Goal: Complete application form

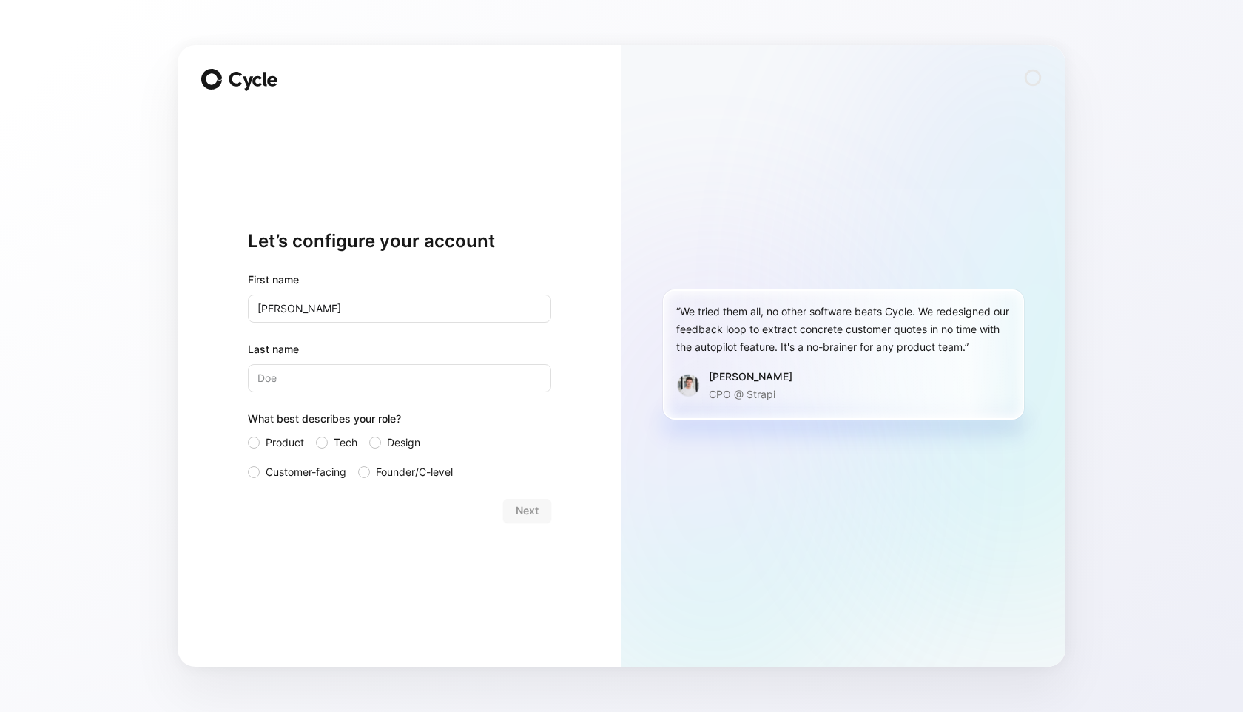
type input "[PERSON_NAME]"
type input "Asiimwe"
click at [261, 445] on label "Product" at bounding box center [276, 443] width 56 height 18
click at [248, 434] on input "Product" at bounding box center [248, 434] width 0 height 0
click at [377, 443] on div at bounding box center [375, 443] width 12 height 12
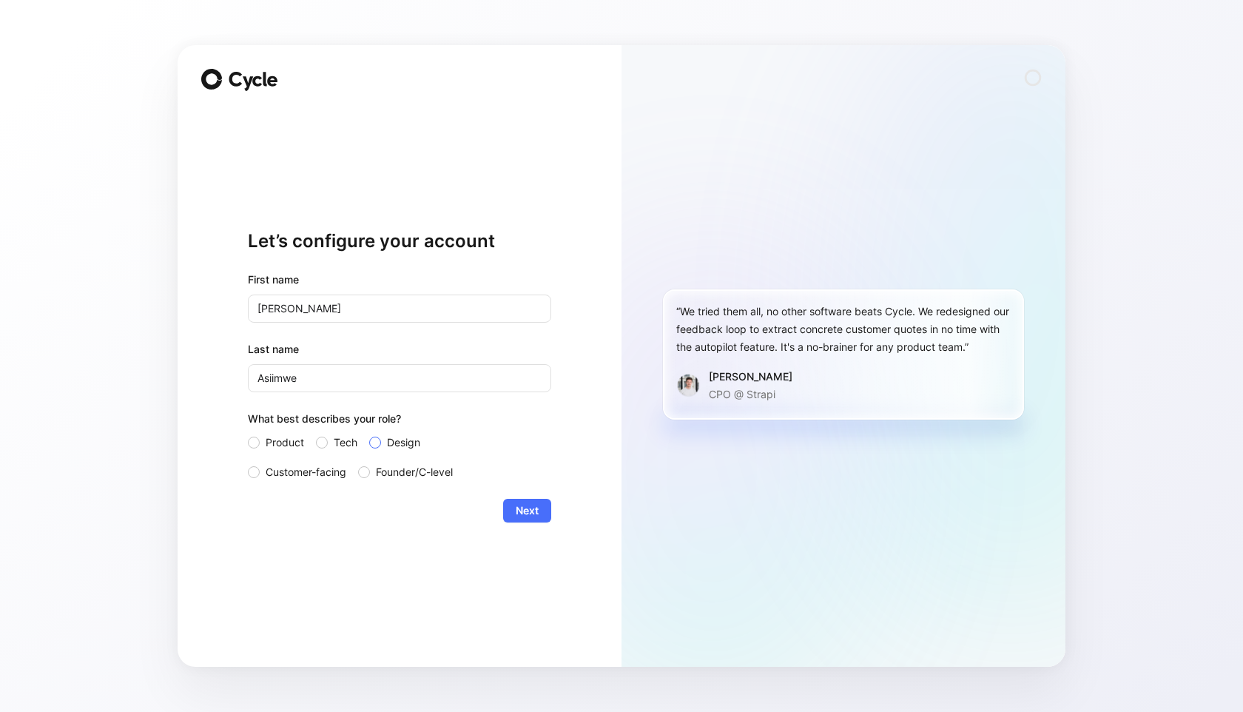
click at [369, 434] on input "Design" at bounding box center [369, 434] width 0 height 0
click at [366, 472] on div at bounding box center [364, 472] width 12 height 12
click at [358, 463] on input "Founder/C-level" at bounding box center [358, 463] width 0 height 0
click at [523, 506] on span "Next" at bounding box center [527, 511] width 23 height 18
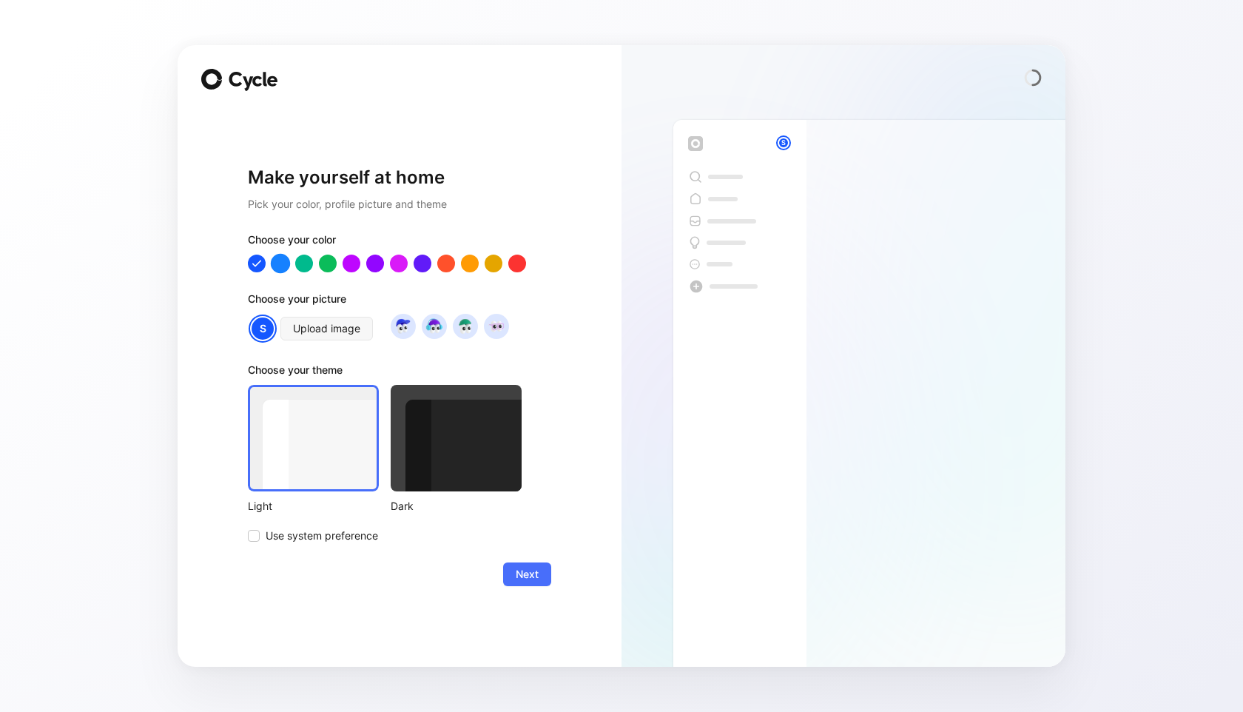
click at [281, 261] on div at bounding box center [280, 263] width 19 height 19
click at [252, 261] on div at bounding box center [256, 263] width 19 height 19
click at [282, 261] on div at bounding box center [280, 263] width 19 height 19
click at [509, 471] on div at bounding box center [456, 438] width 131 height 107
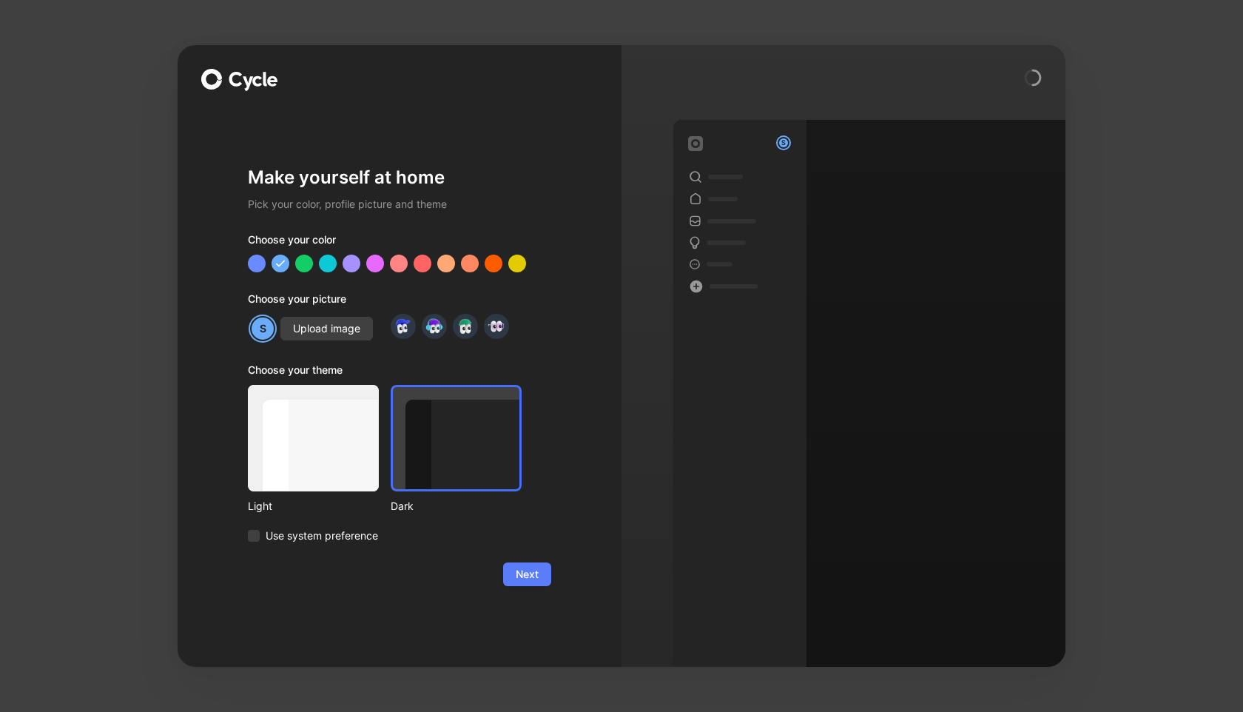
click at [536, 573] on span "Next" at bounding box center [527, 574] width 23 height 18
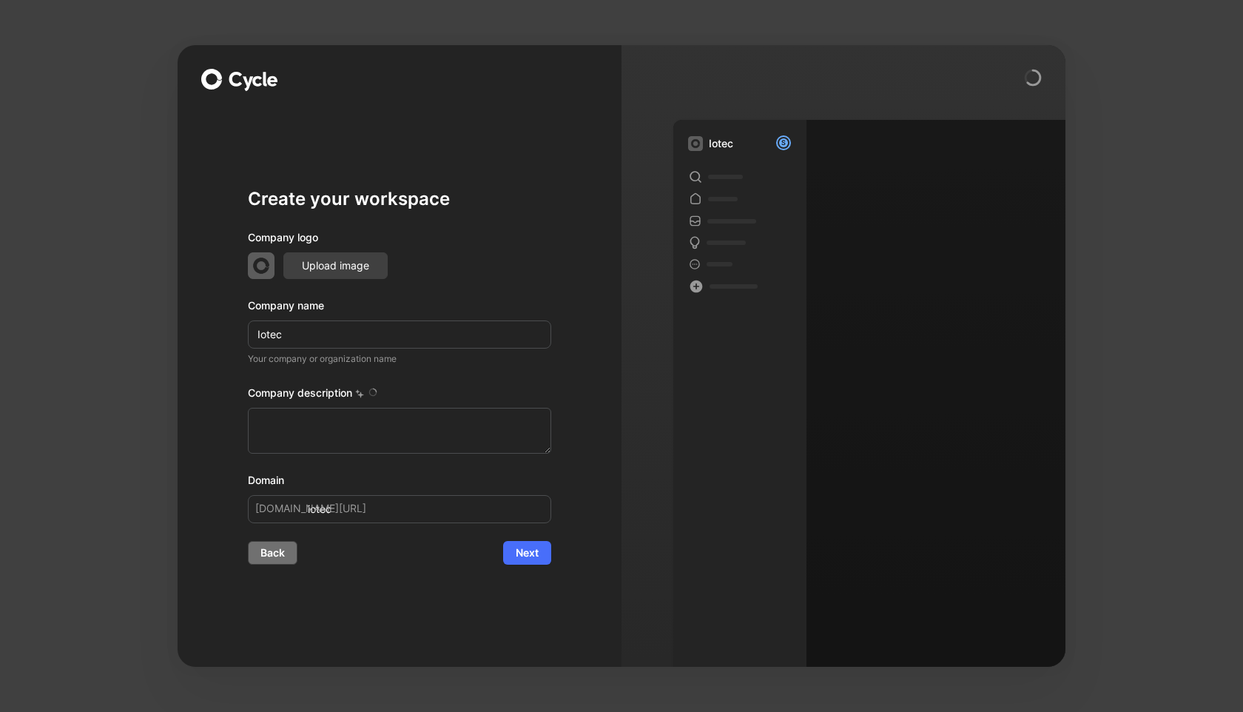
type textarea "ioTec Limited is a financial technology startup founded in [DATE], dedicated to…"
click at [265, 551] on span "Back" at bounding box center [272, 553] width 24 height 18
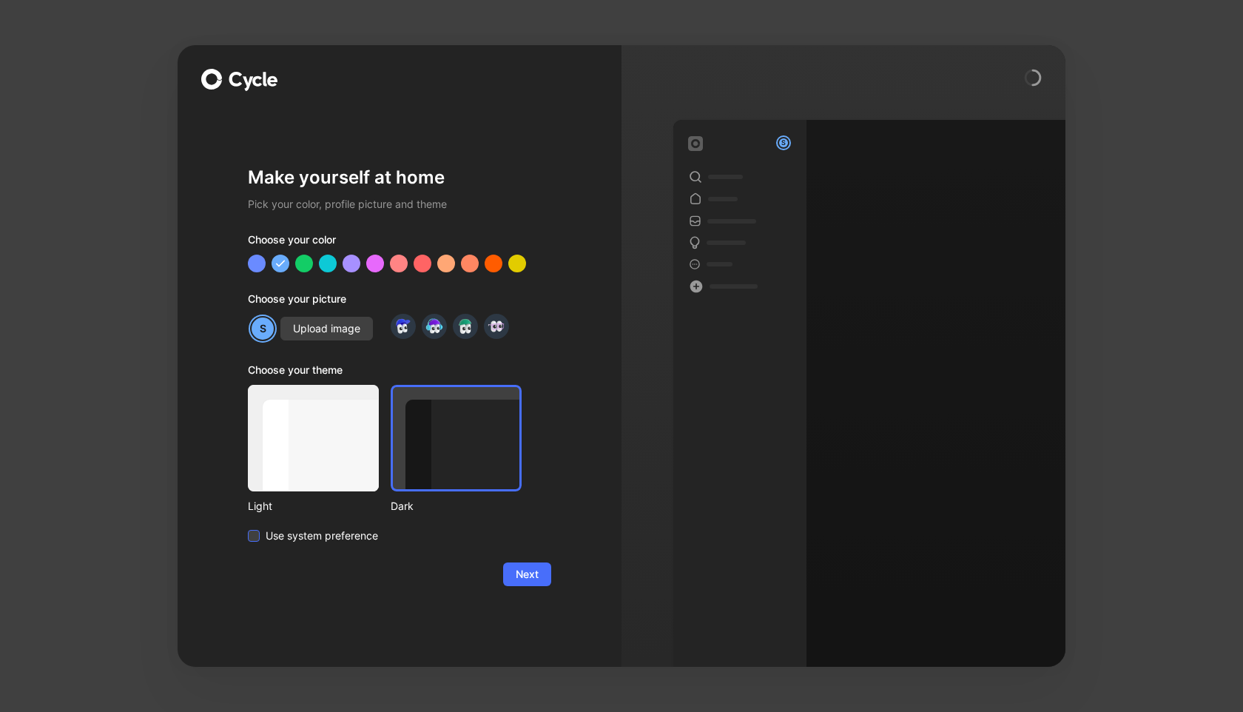
click at [252, 539] on icon at bounding box center [253, 535] width 9 height 9
click at [248, 527] on input "Use system preference" at bounding box center [248, 527] width 0 height 0
click at [534, 573] on span "Next" at bounding box center [527, 574] width 23 height 18
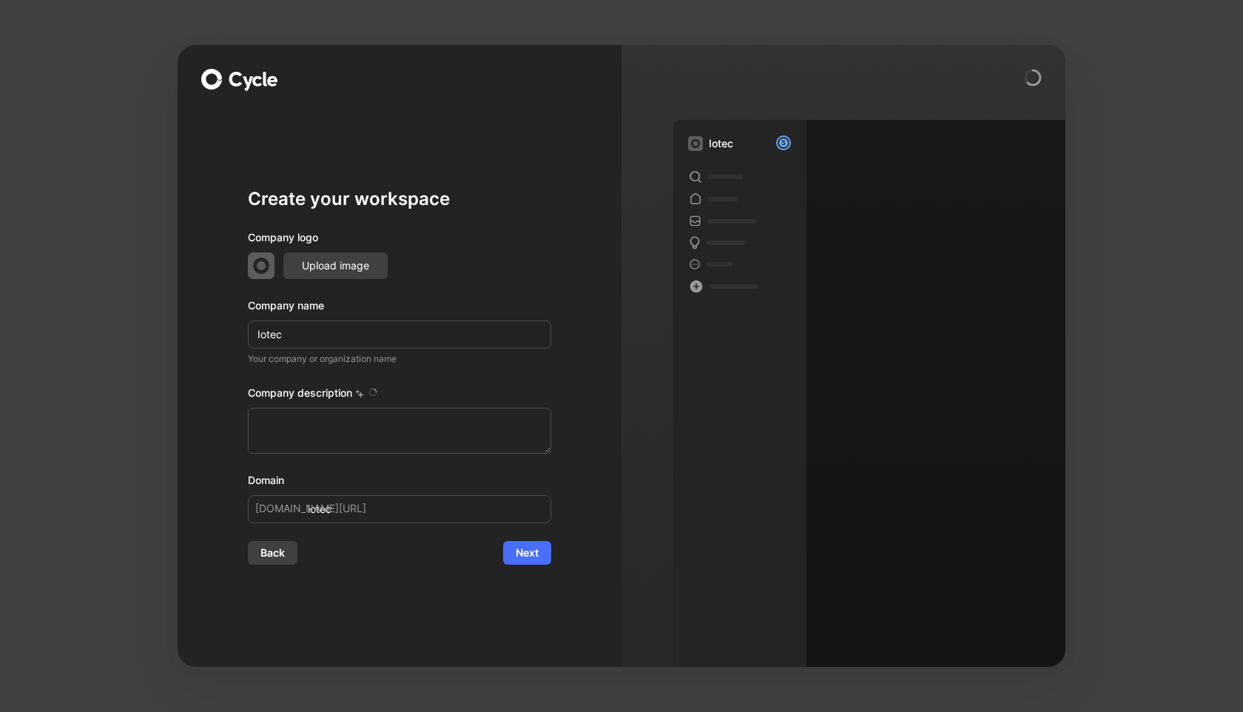
type textarea "ioTec Limited is a financial technology startup founded in [DATE], dedicated to…"
drag, startPoint x: 294, startPoint y: 335, endPoint x: 211, endPoint y: 334, distance: 82.9
click at [211, 334] on div "Create your workspace Company logo Upload image Company name Iotec Your company…" at bounding box center [400, 356] width 444 height 622
type input "I"
type input "i"
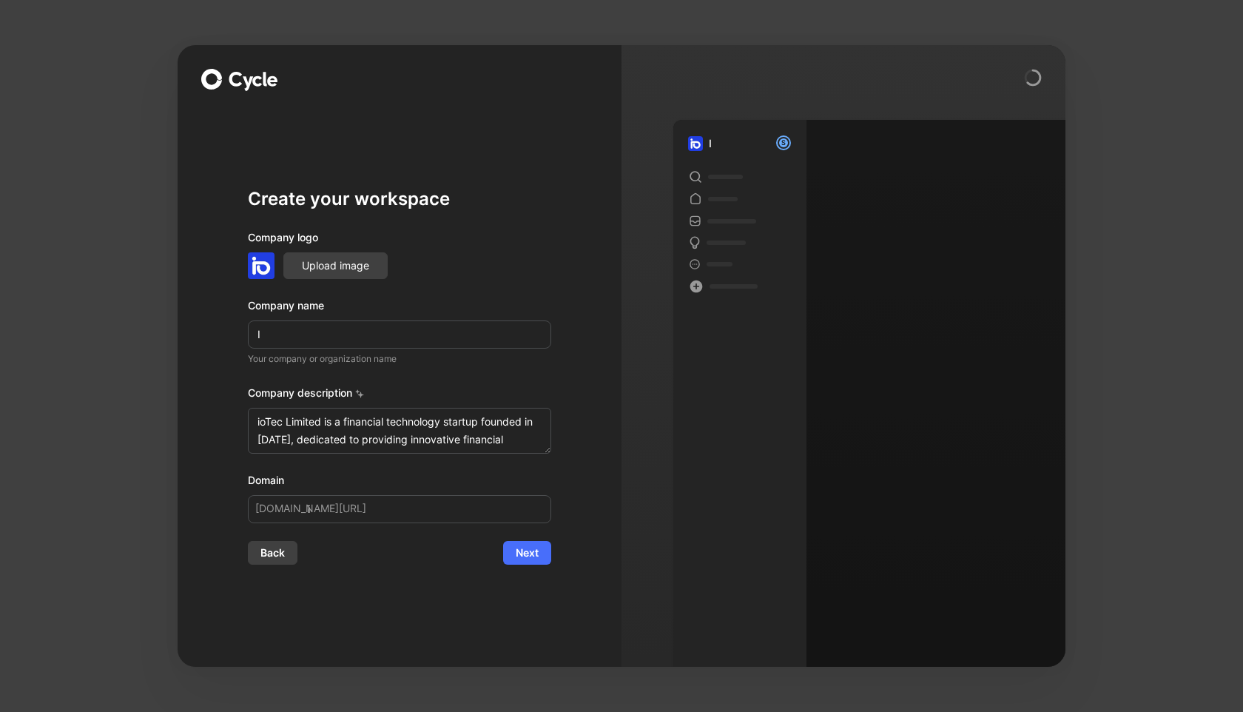
type input "IO"
type input "io"
type input "IOT"
type input "iot"
type input "IOTE"
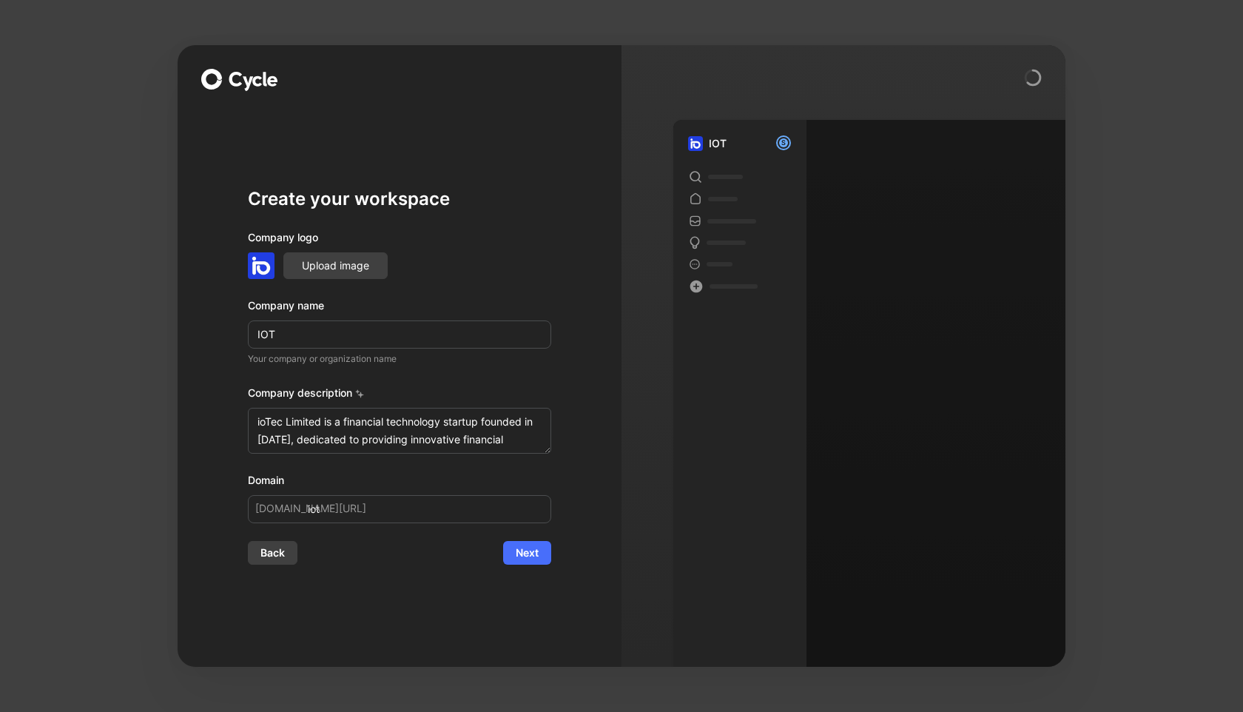
type input "iote"
type input "IOTEC"
type input "iotec"
type input "IOTEC"
click at [506, 444] on textarea "ioTec Limited is a financial technology startup founded in [DATE], dedicated to…" at bounding box center [399, 431] width 303 height 46
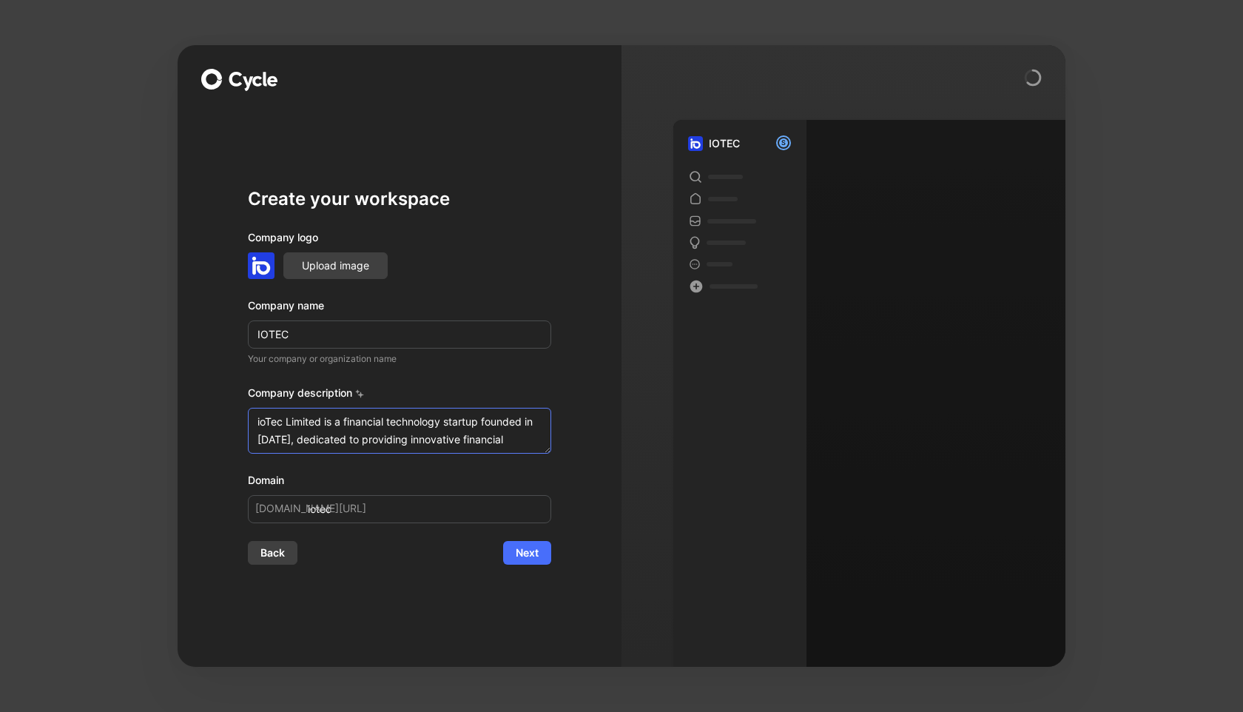
click at [506, 444] on textarea "ioTec Limited is a financial technology startup founded in [DATE], dedicated to…" at bounding box center [399, 431] width 303 height 46
type textarea "The platform includes a messaging feature for sending targeted promotions, help…"
drag, startPoint x: 322, startPoint y: 423, endPoint x: 440, endPoint y: 545, distance: 170.1
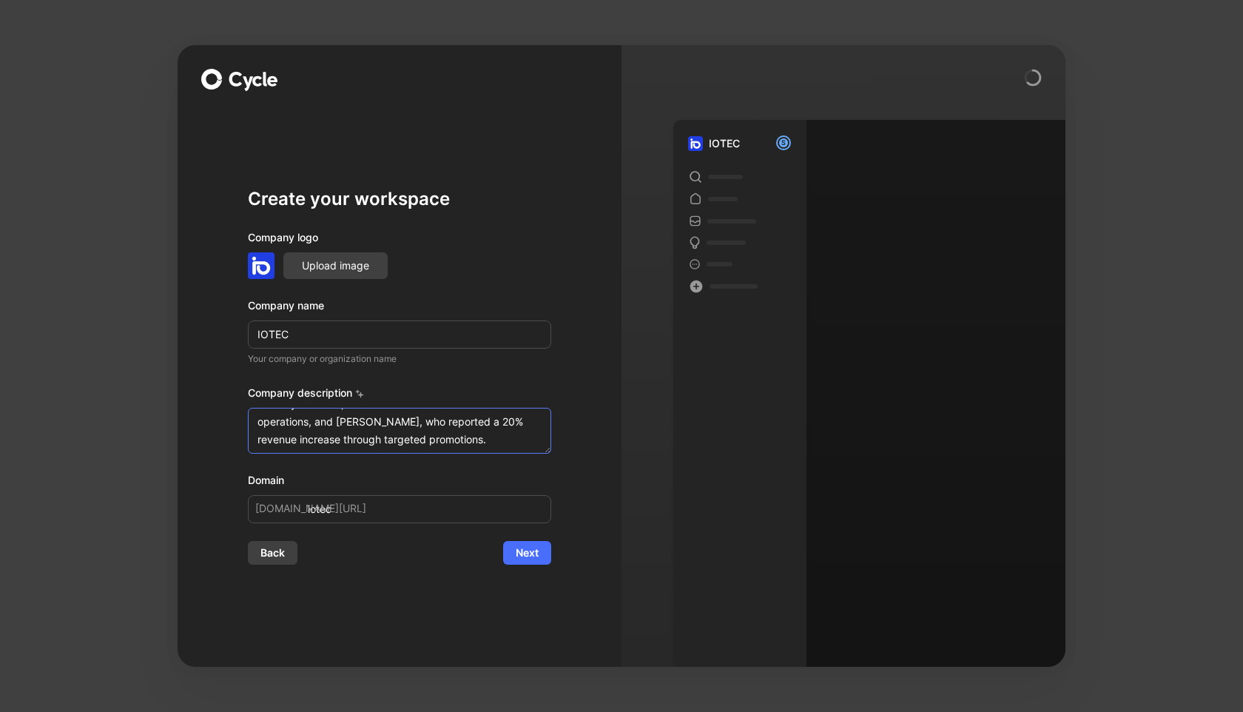
click at [440, 545] on form "Company logo Upload image Company name IOTEC Your company or organization name …" at bounding box center [399, 397] width 303 height 336
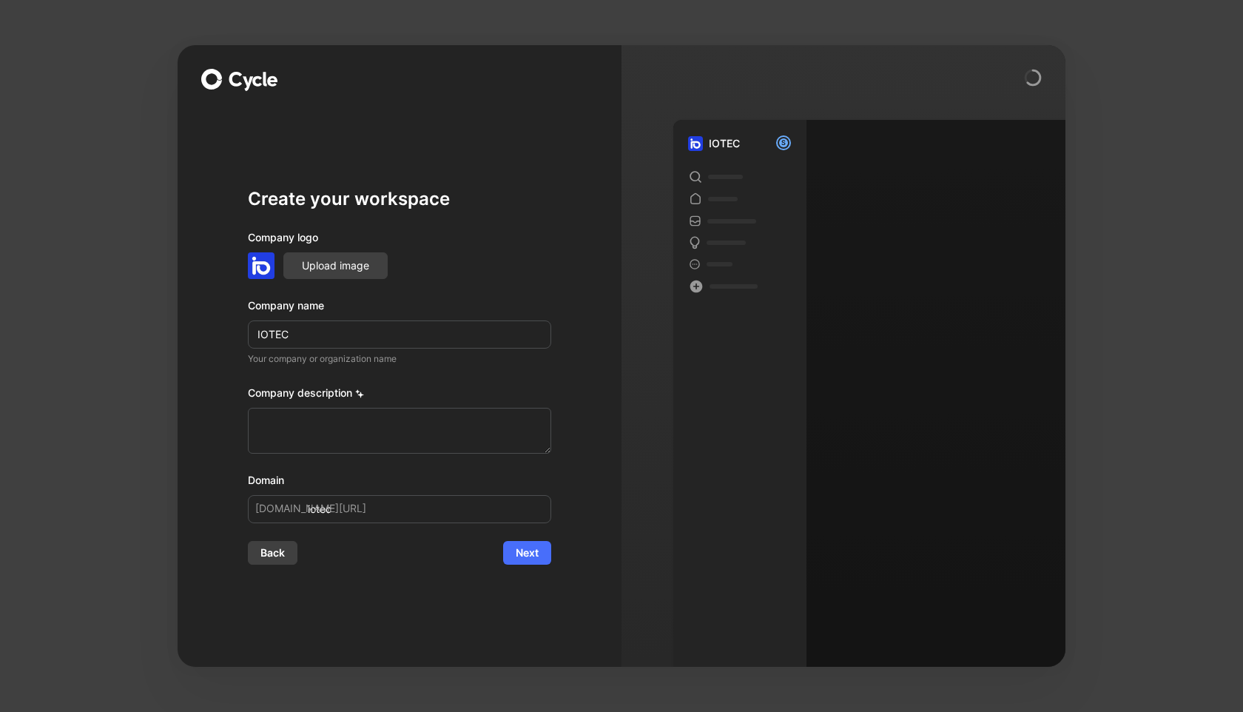
click at [361, 394] on icon at bounding box center [359, 393] width 9 height 9
click at [354, 424] on textarea at bounding box center [399, 431] width 303 height 46
paste textarea "Make and receive payments, ensure the authenticity of your customers with robus…"
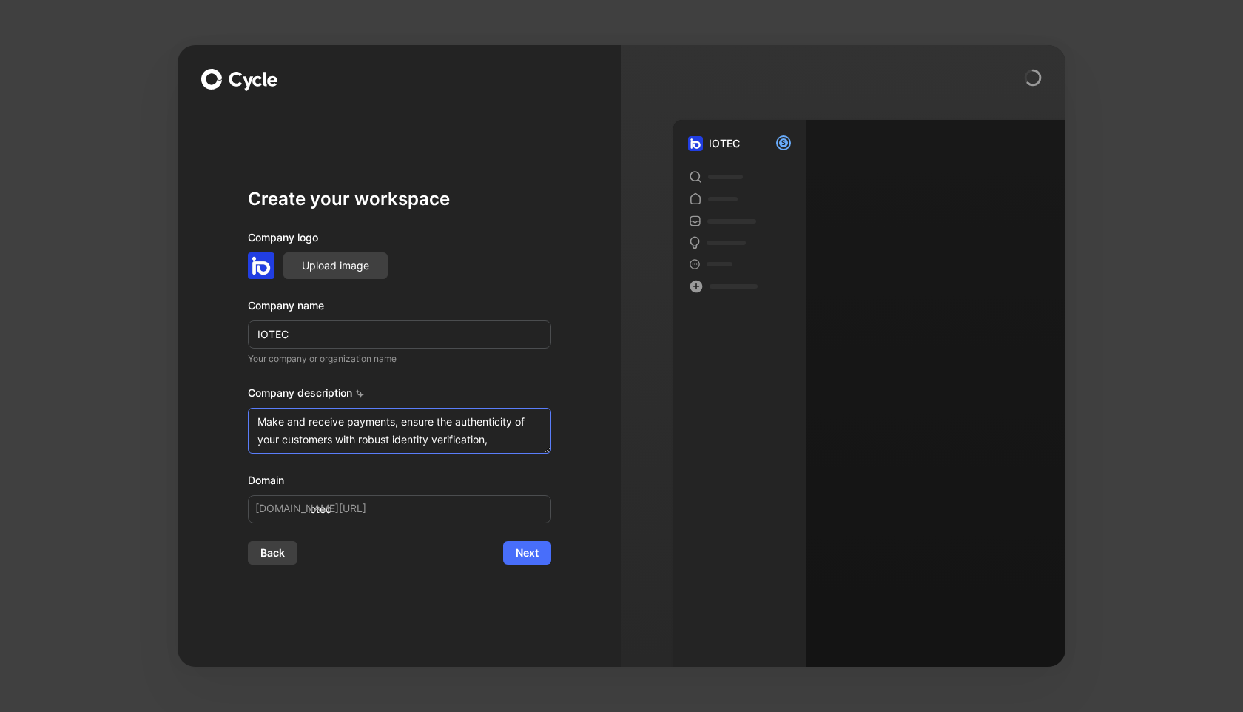
scroll to position [46, 0]
type textarea "Make and receive payments, ensure the authenticity of your customers with robus…"
click at [359, 394] on icon at bounding box center [359, 393] width 9 height 9
click at [361, 393] on icon at bounding box center [361, 395] width 6 height 6
click at [522, 554] on span "Next" at bounding box center [527, 553] width 23 height 18
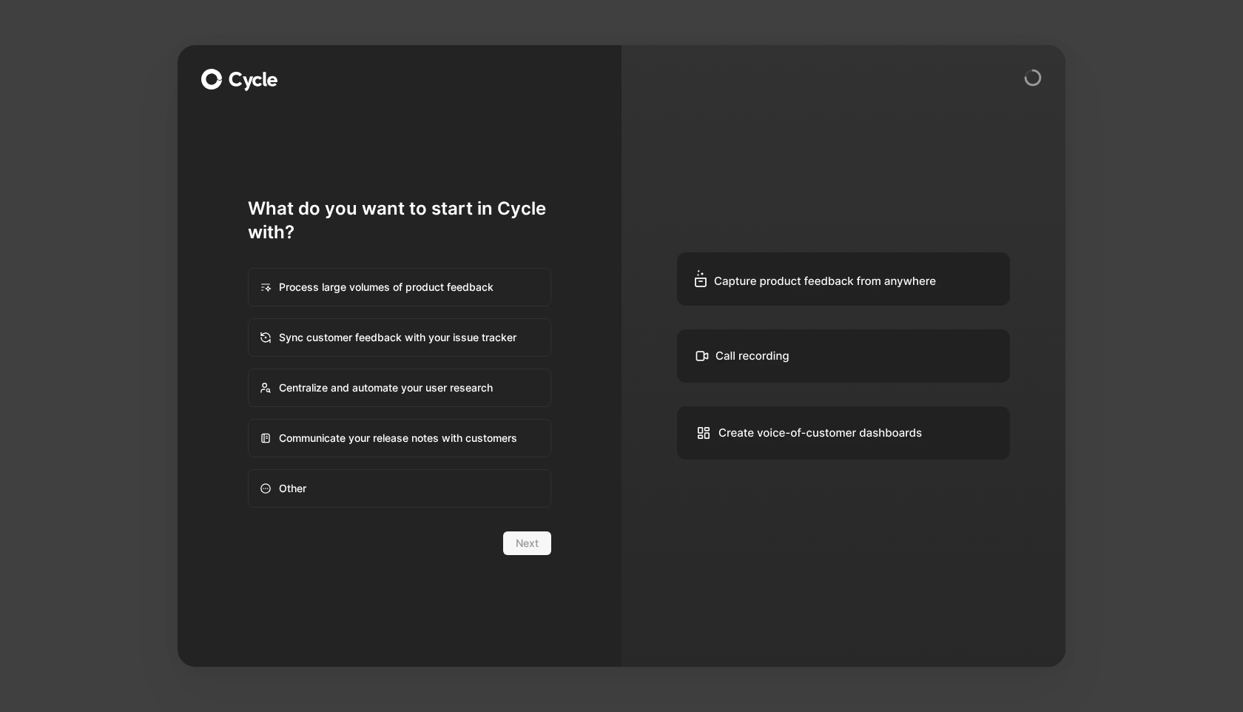
click at [513, 391] on div "Centralize and automate your user research" at bounding box center [399, 388] width 300 height 36
click at [249, 370] on input "Centralize and automate your user research" at bounding box center [249, 369] width 1 height 1
radio input "true"
click at [528, 542] on span "Next" at bounding box center [527, 543] width 23 height 18
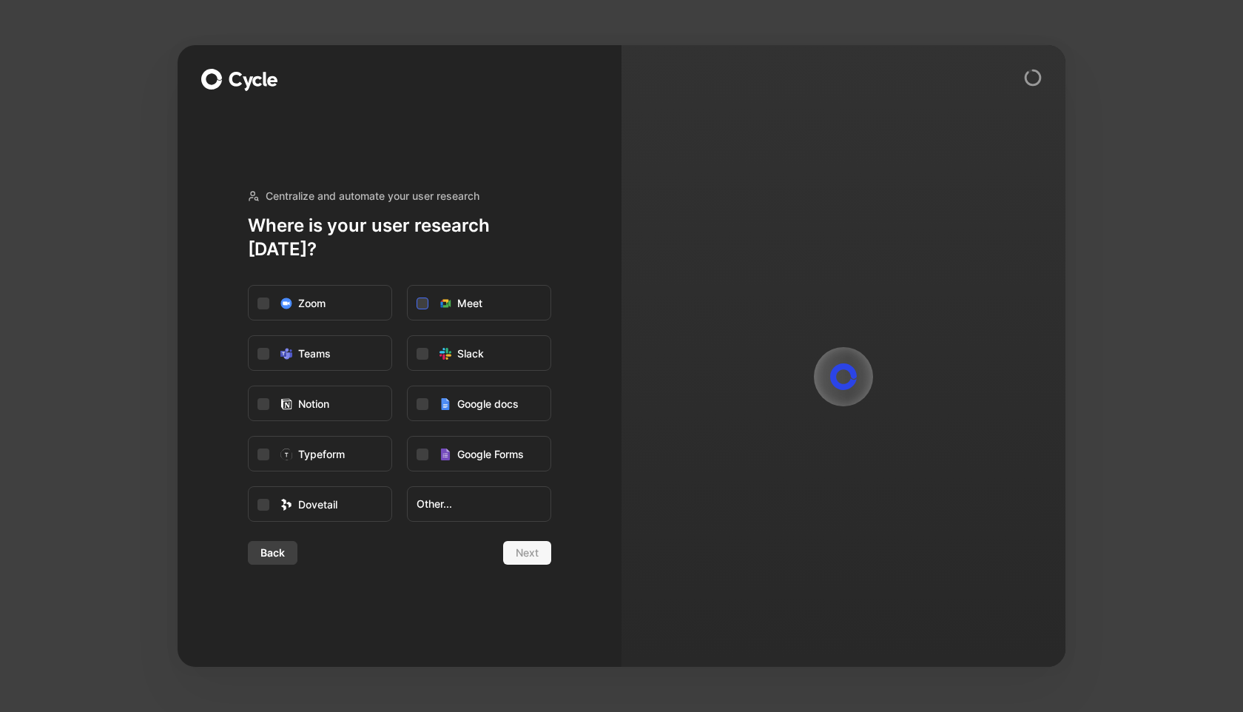
click at [421, 301] on icon at bounding box center [423, 303] width 7 height 5
click at [408, 286] on input "Meet" at bounding box center [408, 286] width 0 height 0
click at [423, 349] on icon at bounding box center [422, 353] width 9 height 9
click at [408, 336] on input "Slack" at bounding box center [408, 336] width 0 height 0
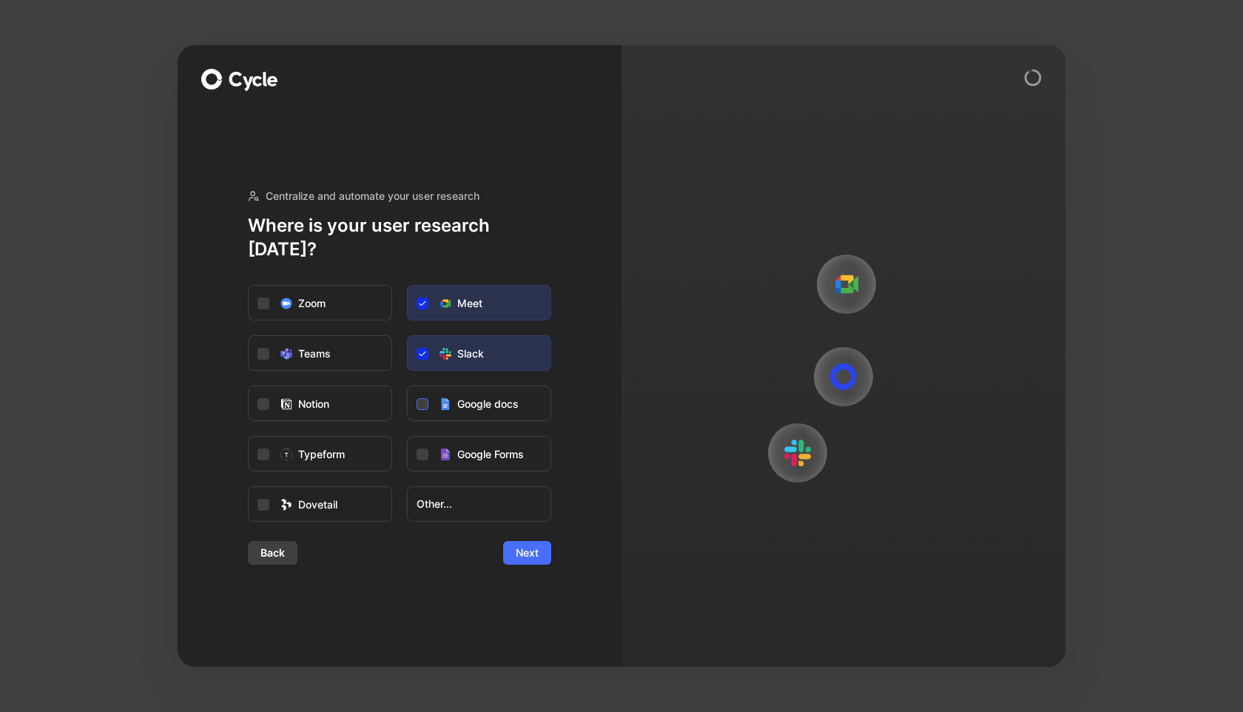
click at [421, 402] on icon at bounding box center [423, 404] width 7 height 5
click at [408, 386] on input "Google docs" at bounding box center [408, 386] width 0 height 0
click at [423, 450] on icon at bounding box center [422, 454] width 9 height 9
click at [408, 437] on input "Google Forms" at bounding box center [408, 437] width 0 height 0
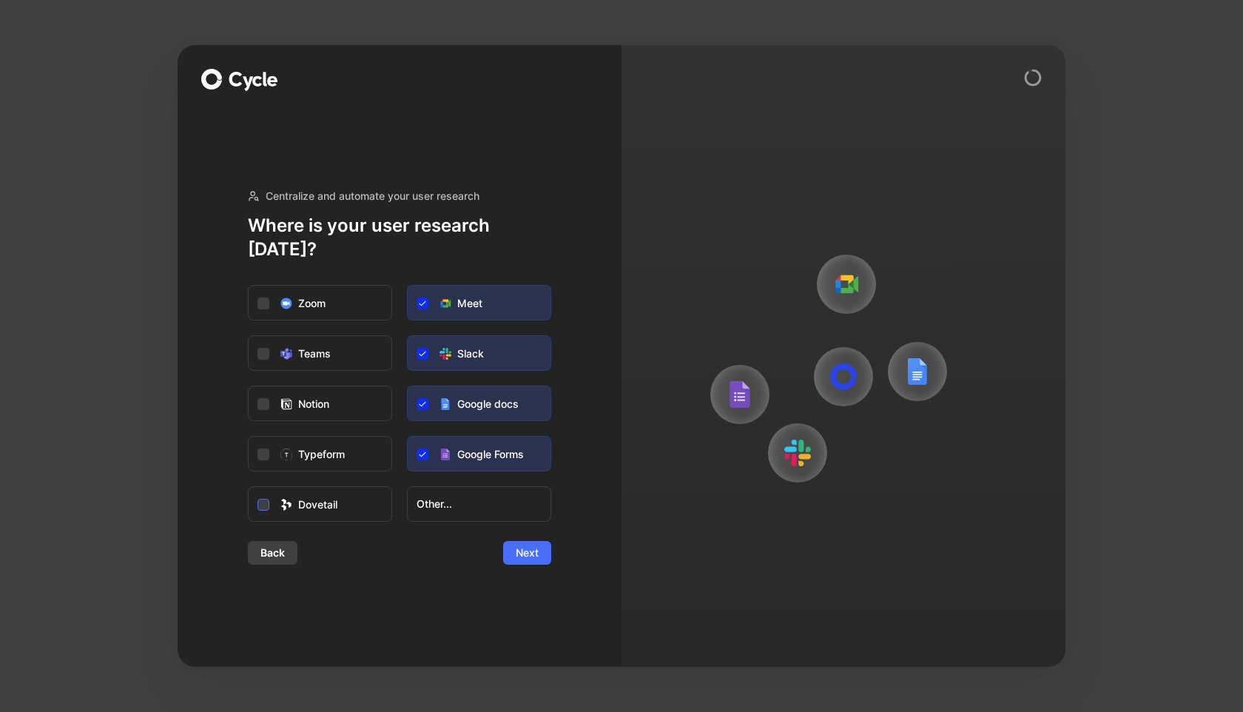
click at [262, 500] on icon at bounding box center [263, 504] width 9 height 9
click at [249, 487] on input "Dovetail" at bounding box center [249, 487] width 0 height 0
click at [527, 544] on span "Next" at bounding box center [527, 553] width 23 height 18
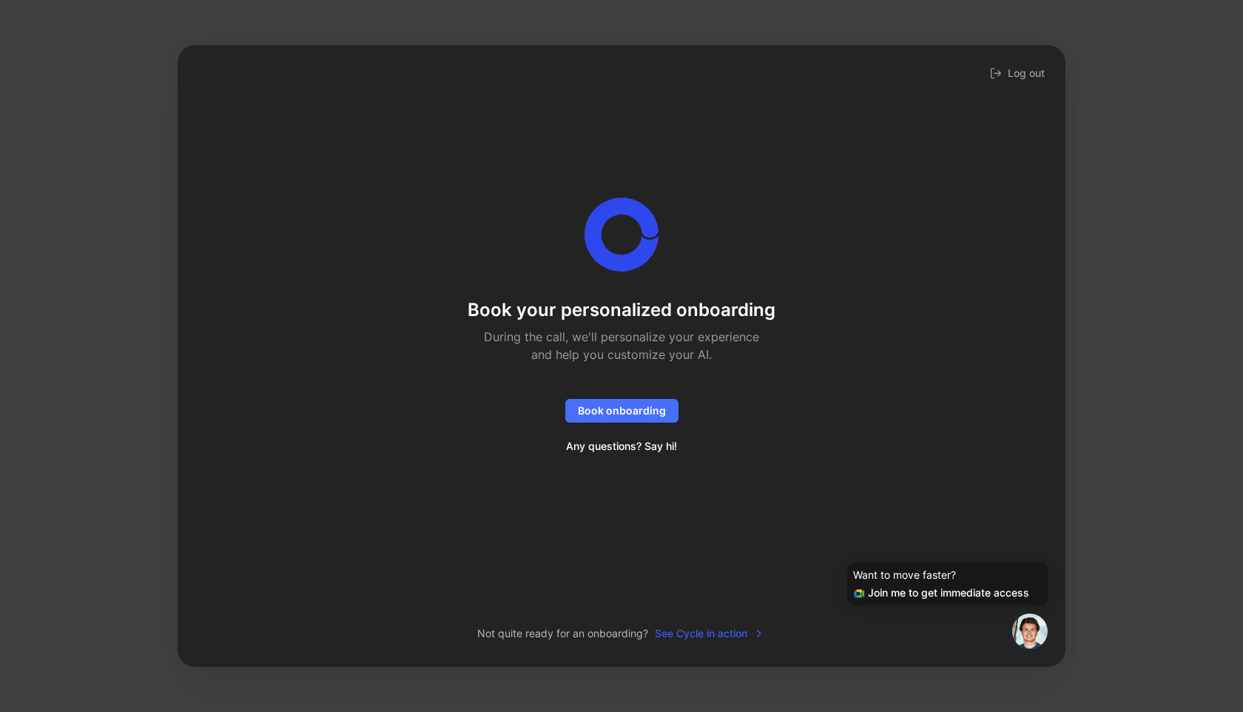
click at [711, 634] on span "See Cycle in action" at bounding box center [710, 634] width 110 height 18
click at [966, 574] on div "Want to move faster?" at bounding box center [947, 575] width 189 height 18
click at [925, 595] on div "Join me to get immediate access" at bounding box center [947, 593] width 189 height 18
